Goal: Find specific page/section: Find specific page/section

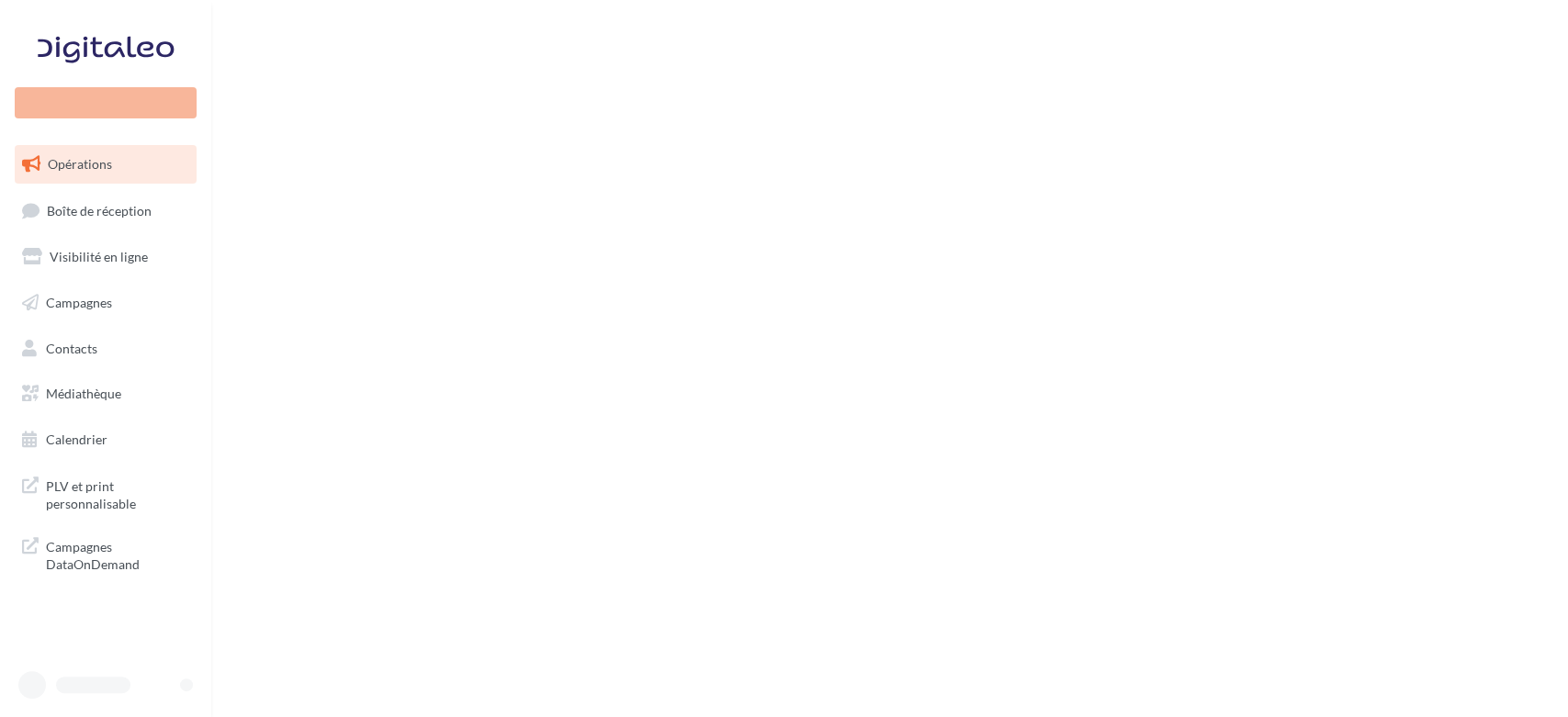
click at [71, 683] on div at bounding box center [93, 685] width 75 height 17
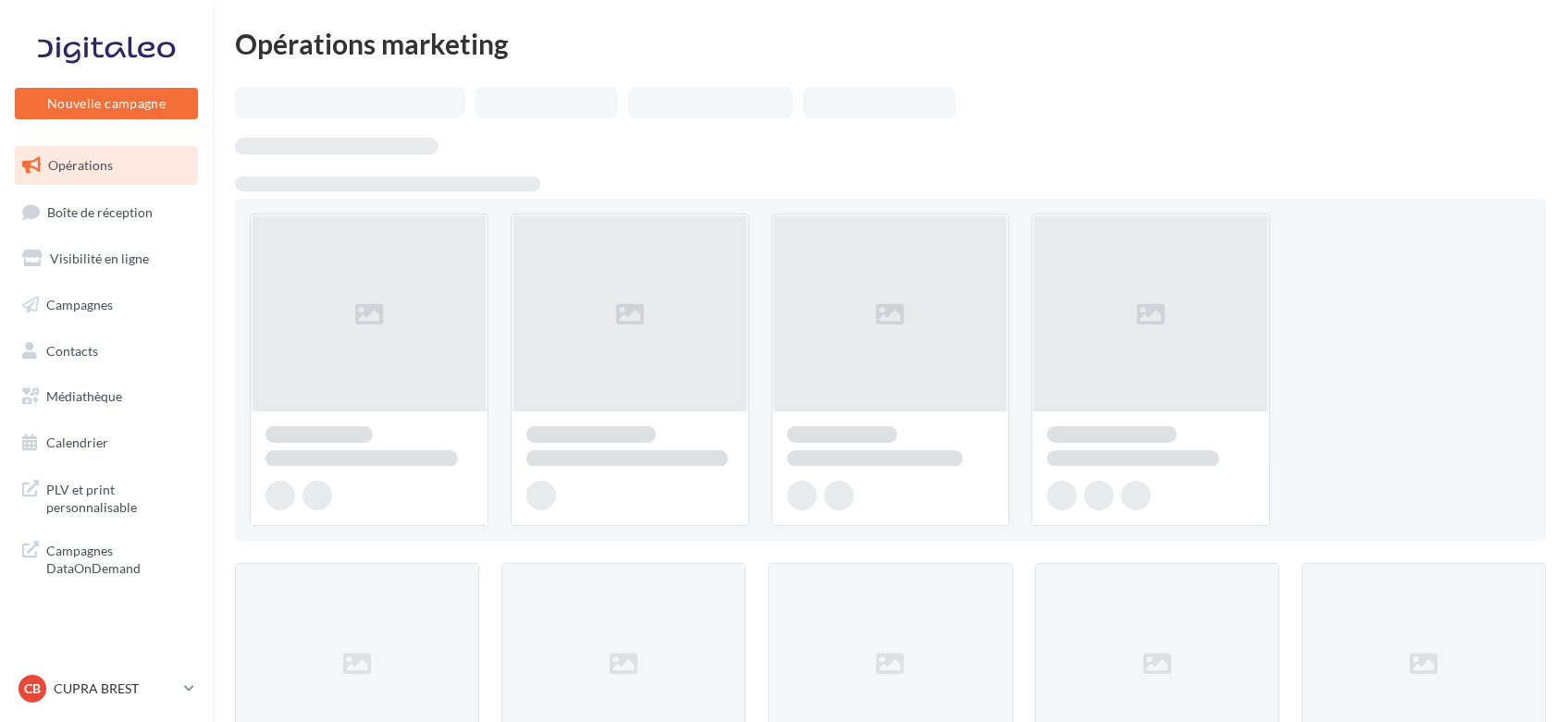
click at [71, 688] on p "CUPRA BREST" at bounding box center [115, 689] width 123 height 19
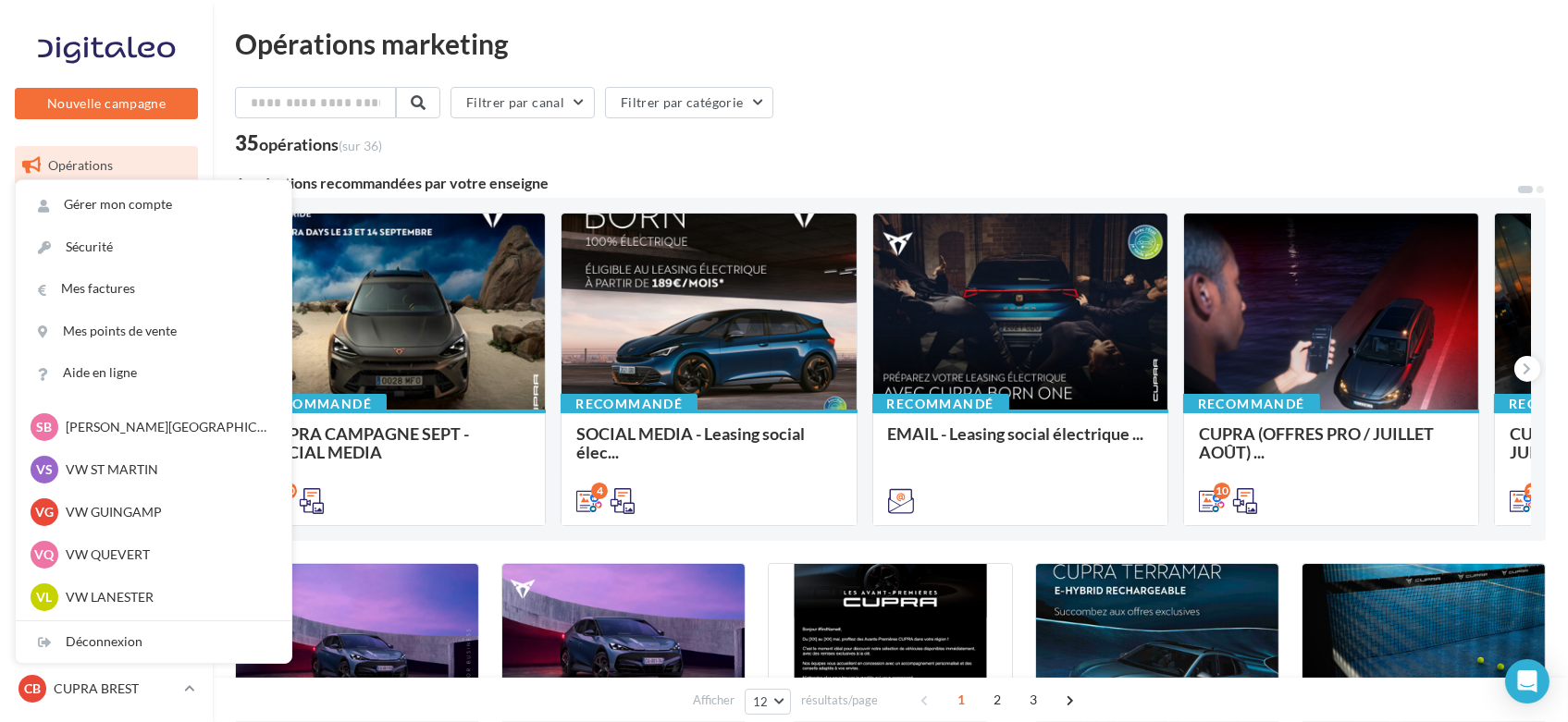
scroll to position [83, 0]
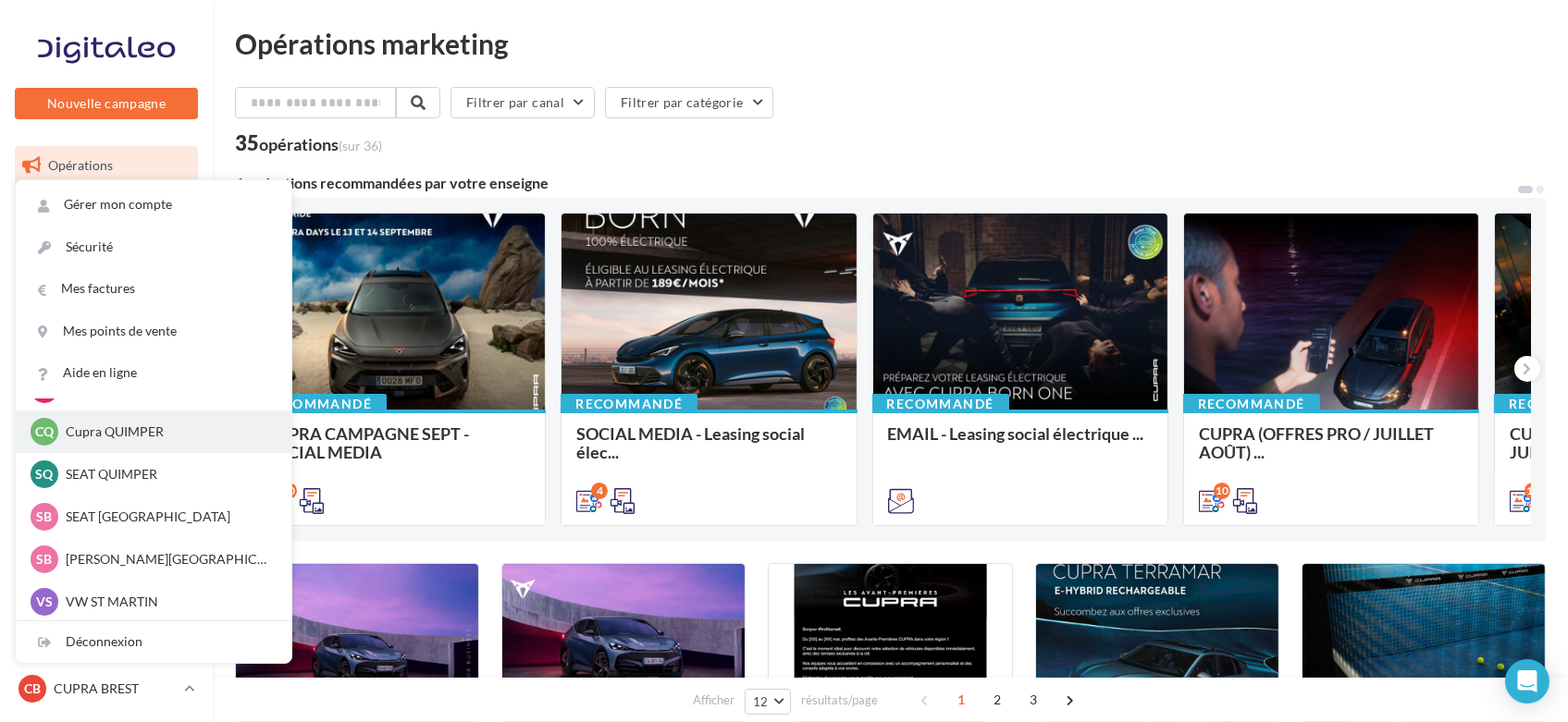
click at [123, 438] on p "Cupra QUIMPER" at bounding box center [167, 432] width 204 height 19
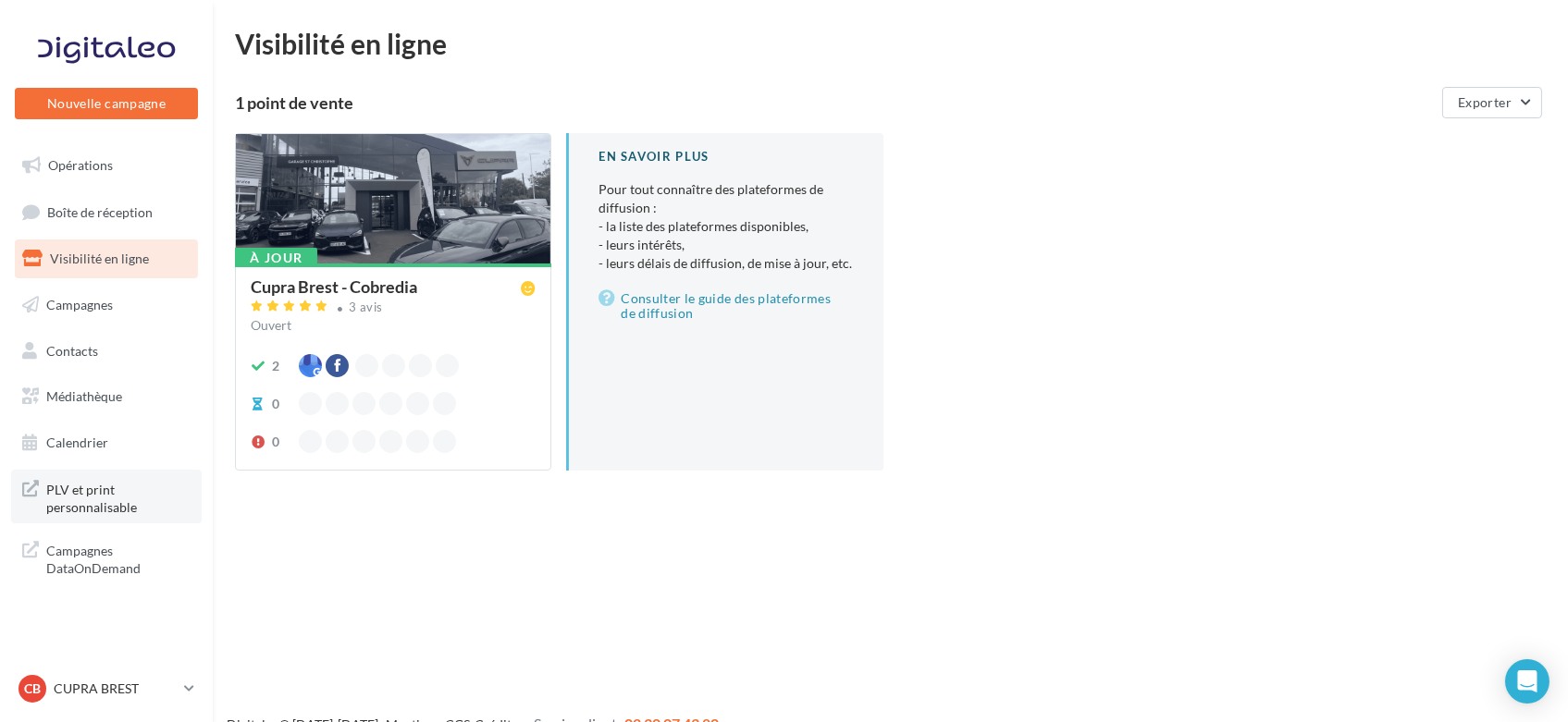
click at [81, 508] on span "PLV et print personnalisable" at bounding box center [118, 497] width 145 height 39
